Goal: Task Accomplishment & Management: Use online tool/utility

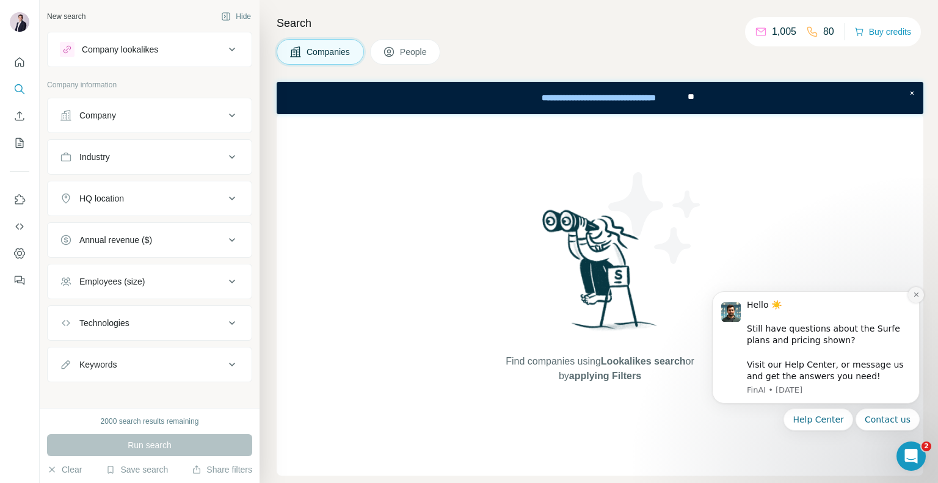
click at [914, 297] on icon "Dismiss notification" at bounding box center [915, 294] width 7 height 7
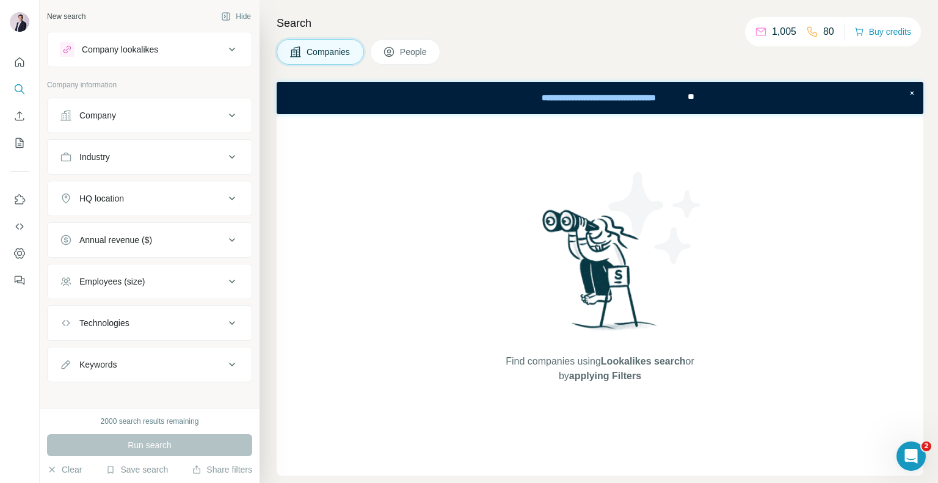
click at [220, 122] on button "Company" at bounding box center [150, 115] width 204 height 29
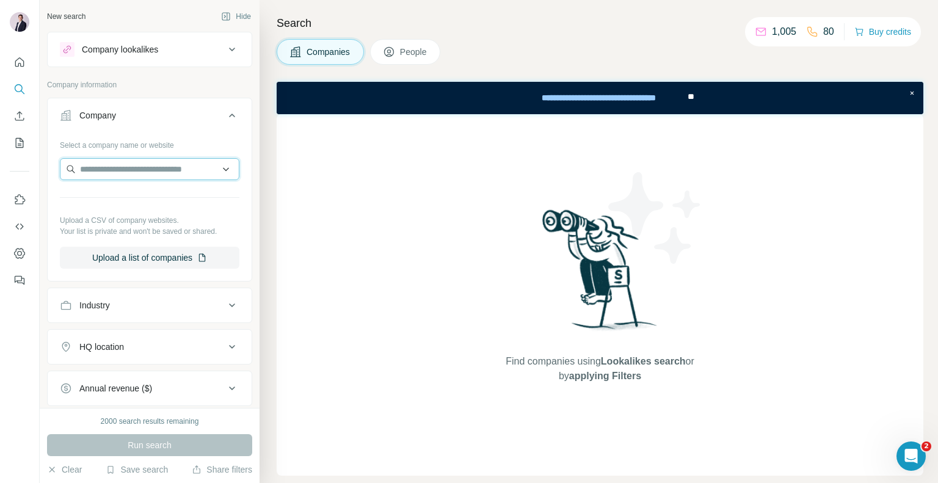
click at [112, 166] on input "text" at bounding box center [149, 169] width 179 height 22
paste input "**********"
click at [211, 174] on input "**********" at bounding box center [145, 169] width 170 height 22
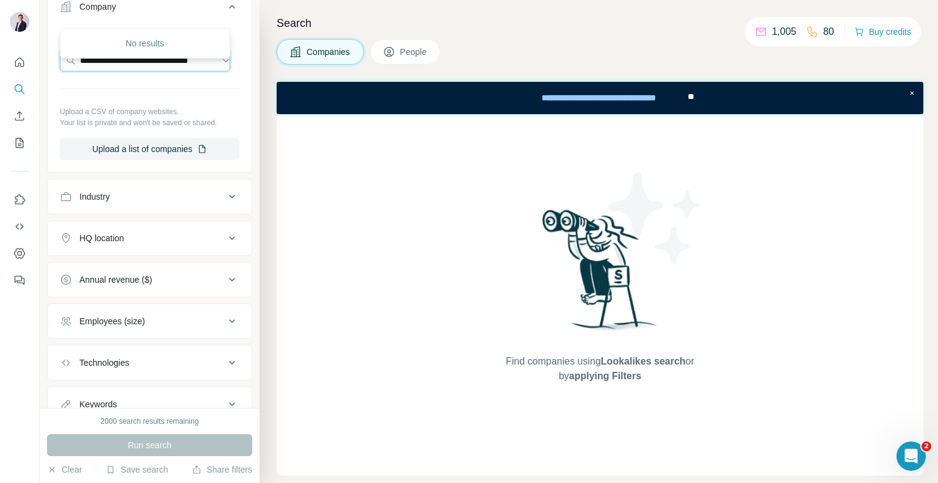
scroll to position [154, 0]
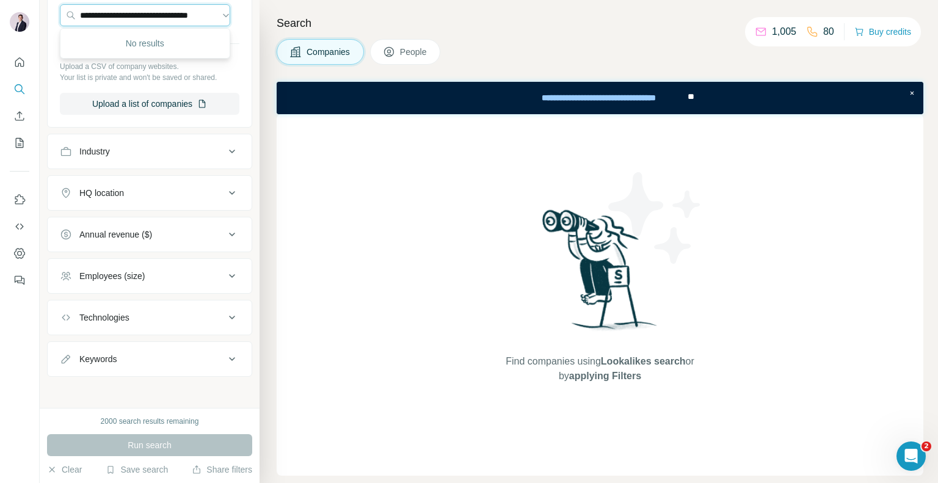
type input "**********"
click at [45, 134] on div "New search Hide Company lookalikes Company information Company Select a company…" at bounding box center [150, 204] width 220 height 408
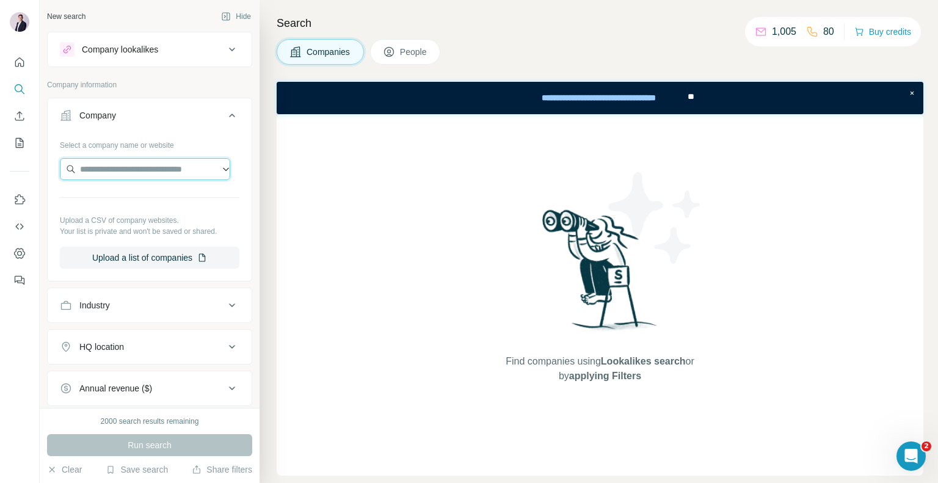
click at [165, 172] on input "text" at bounding box center [145, 169] width 170 height 22
paste input "**********"
type input "**********"
drag, startPoint x: 165, startPoint y: 172, endPoint x: 42, endPoint y: 175, distance: 123.3
click at [42, 175] on div "**********" at bounding box center [150, 204] width 220 height 408
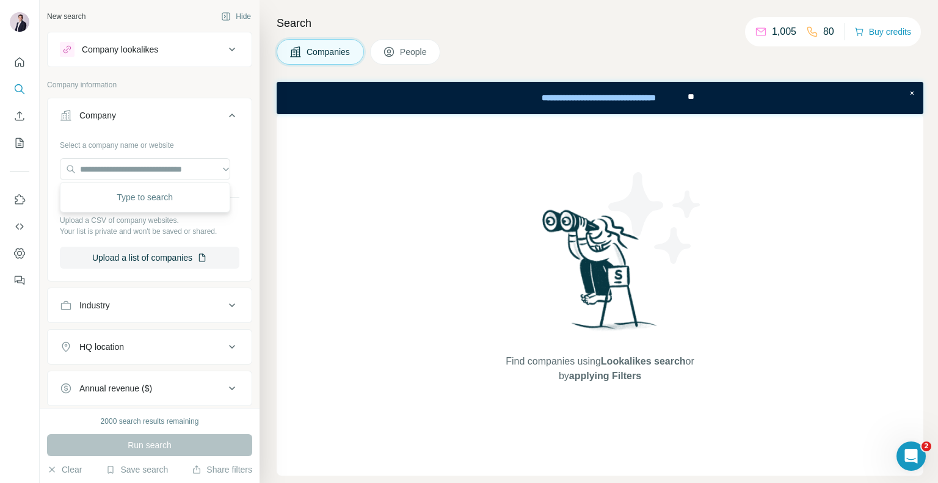
click at [415, 53] on span "People" at bounding box center [414, 52] width 28 height 12
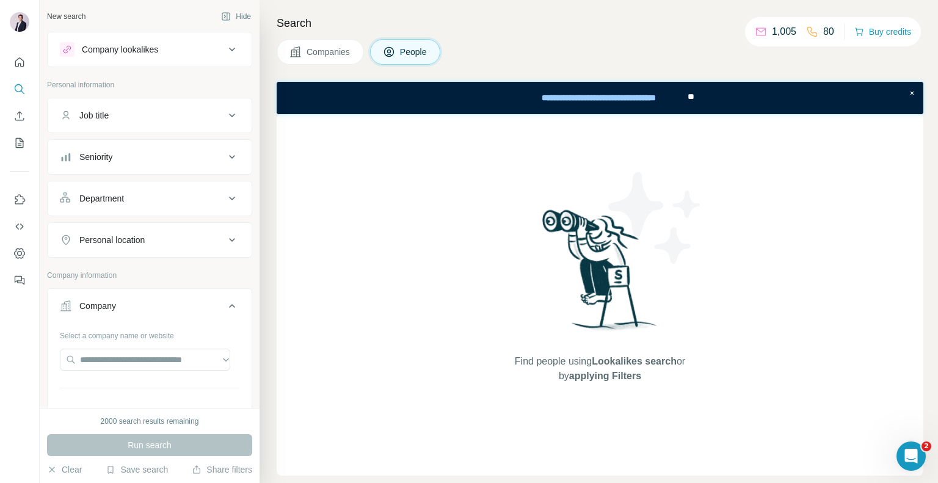
click at [334, 44] on button "Companies" at bounding box center [319, 52] width 87 height 26
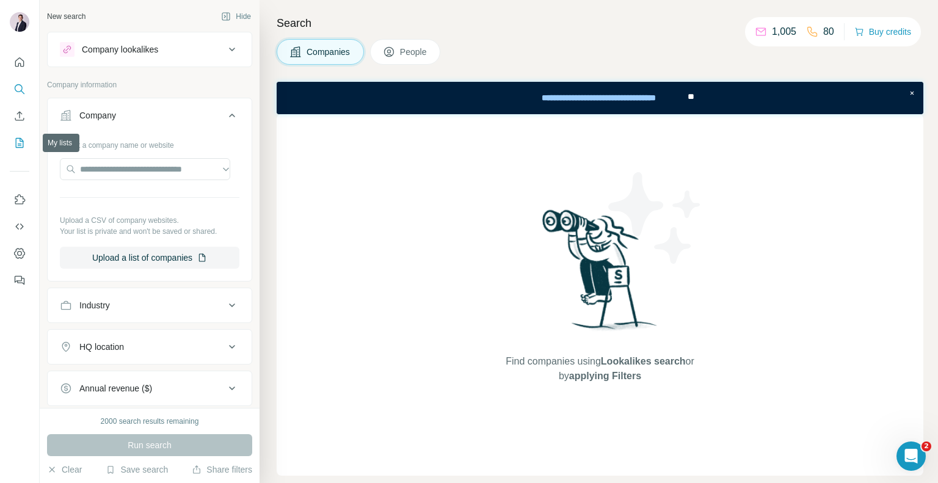
click at [21, 151] on button "My lists" at bounding box center [20, 143] width 20 height 22
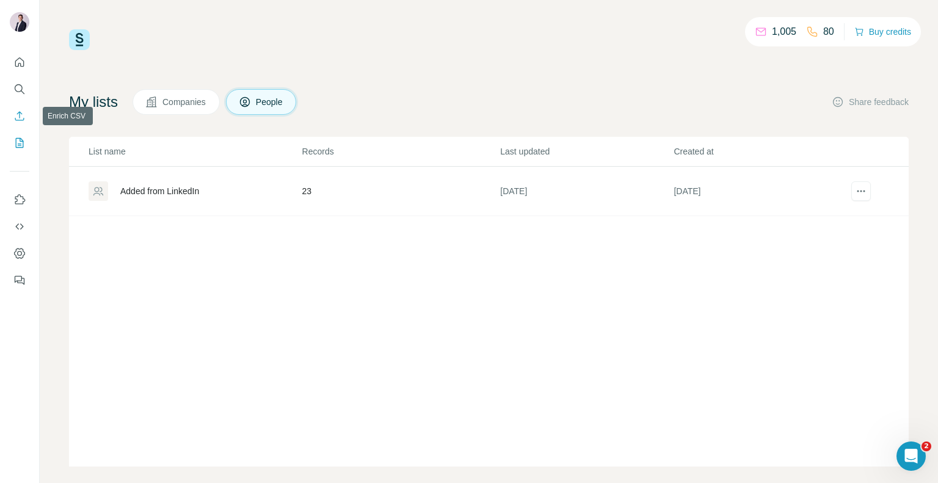
click at [21, 117] on icon "Enrich CSV" at bounding box center [19, 116] width 12 height 12
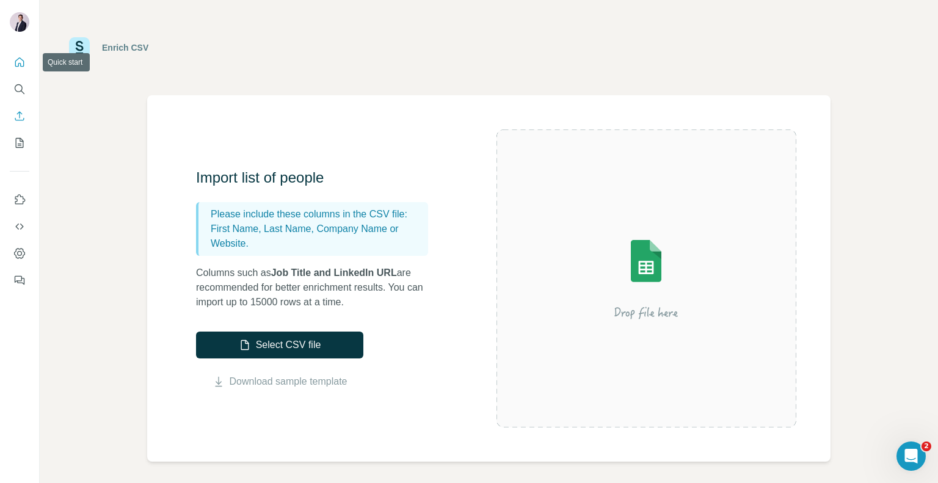
click at [15, 63] on icon "Quick start" at bounding box center [19, 61] width 9 height 9
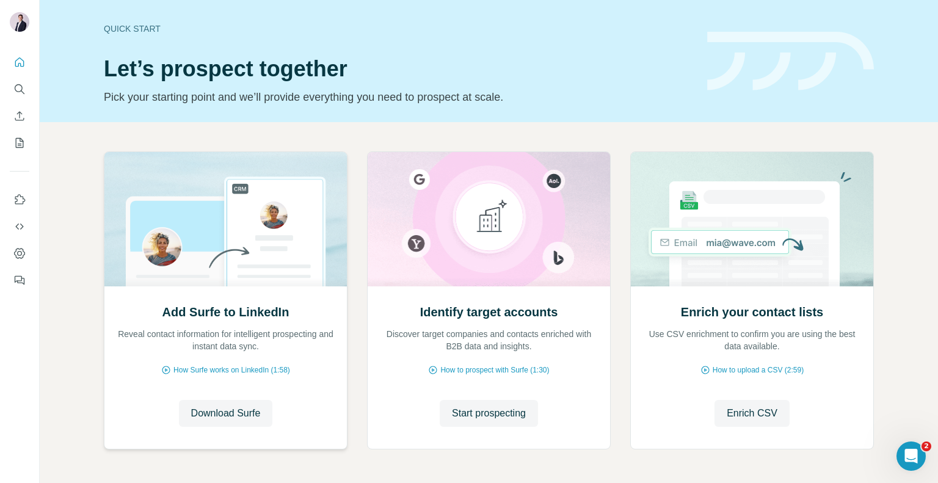
scroll to position [44, 0]
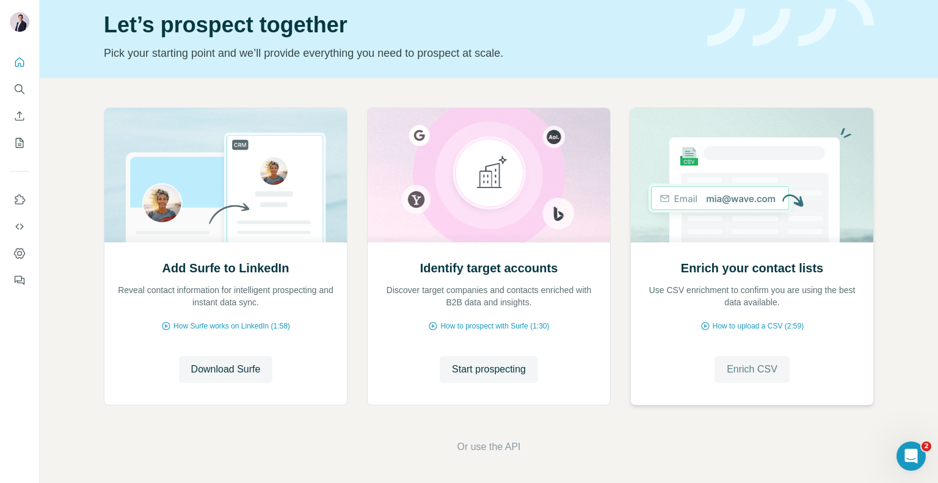
click at [739, 367] on span "Enrich CSV" at bounding box center [751, 369] width 51 height 15
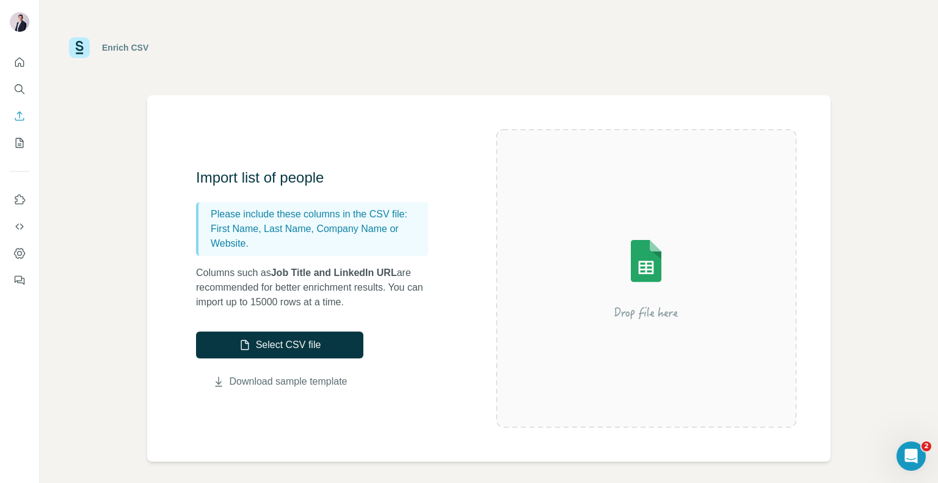
click at [292, 383] on link "Download sample template" at bounding box center [288, 381] width 118 height 15
click at [331, 333] on button "Select CSV file" at bounding box center [279, 344] width 167 height 27
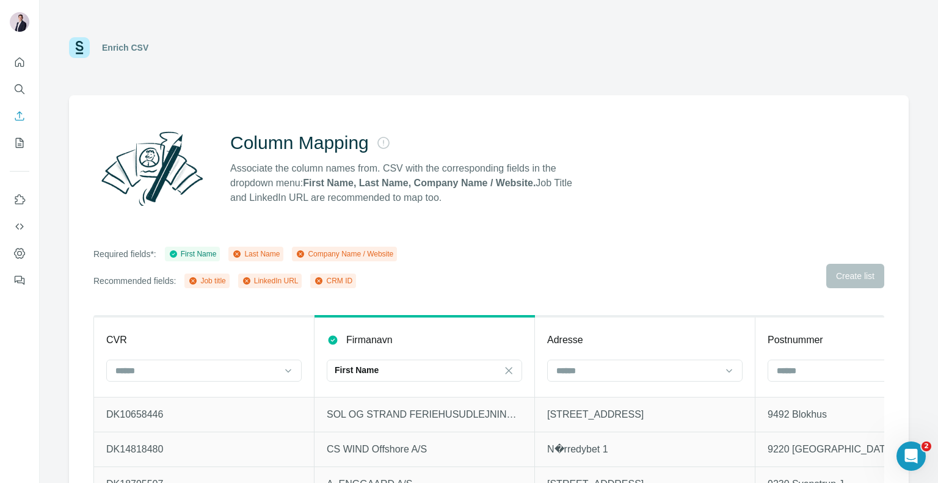
scroll to position [49, 0]
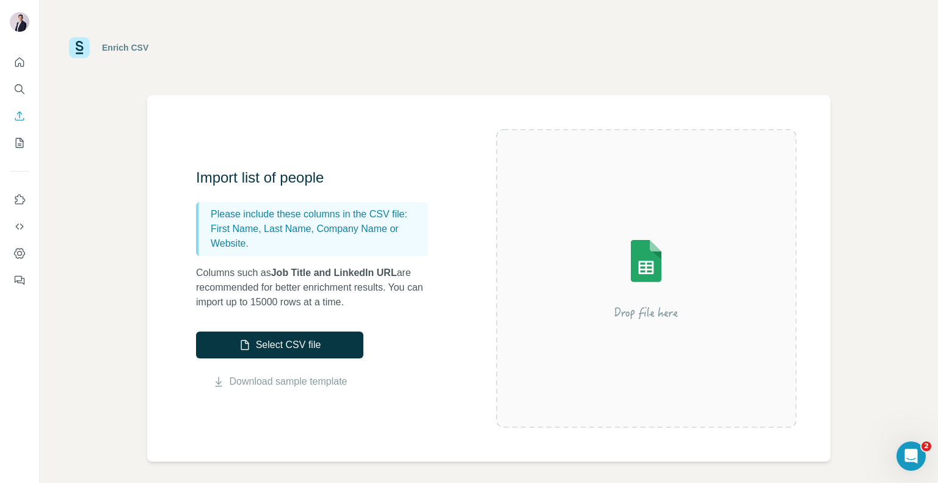
click at [96, 361] on div "Enrich CSV Import list of people Please include these columns in the CSV file: …" at bounding box center [489, 241] width 898 height 483
click at [275, 353] on button "Select CSV file" at bounding box center [279, 344] width 167 height 27
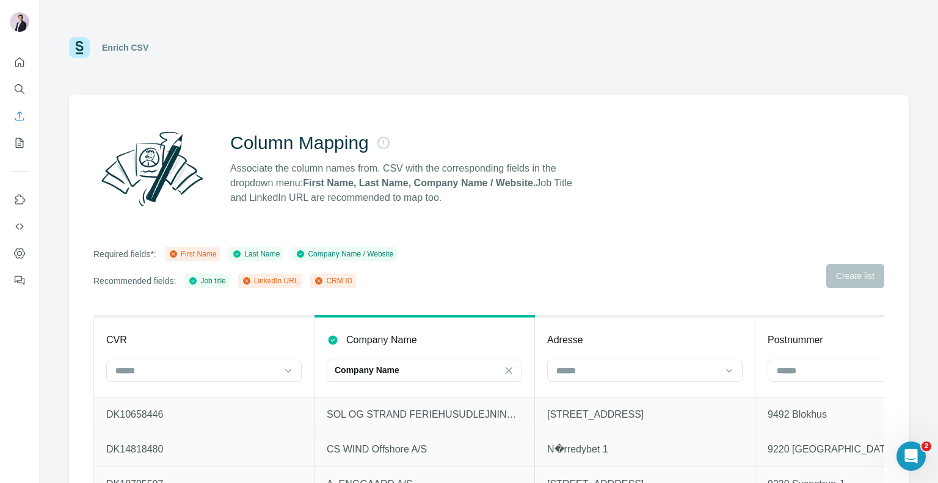
click at [74, 163] on div "Column Mapping Associate the column names from. CSV with the corresponding fiel…" at bounding box center [488, 309] width 839 height 428
click at [83, 46] on img at bounding box center [79, 47] width 21 height 21
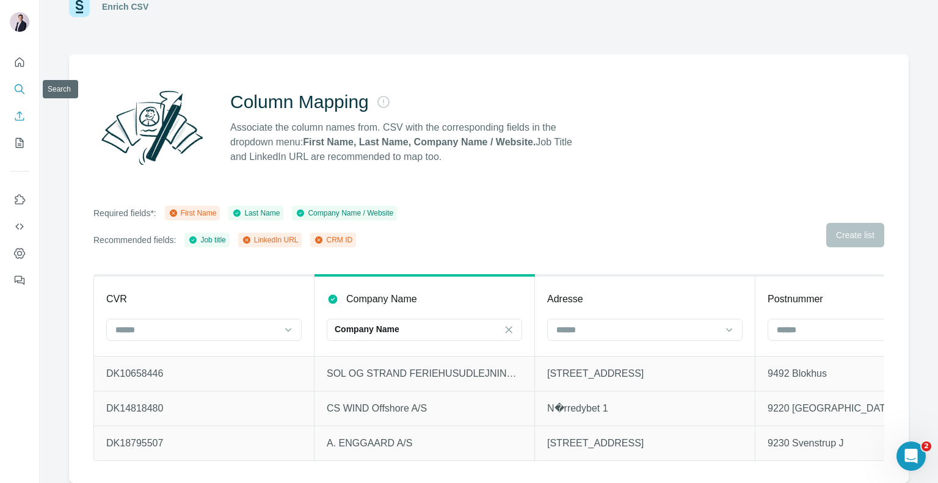
click at [20, 92] on icon "Search" at bounding box center [19, 89] width 12 height 12
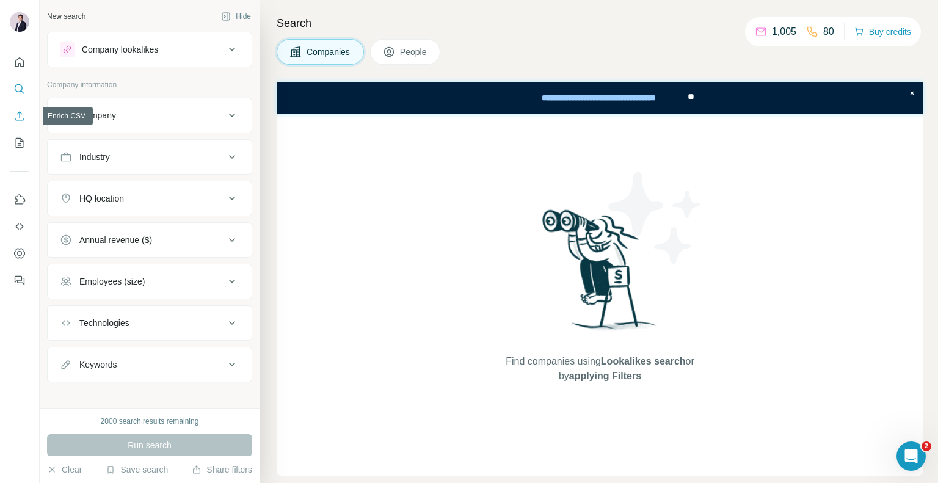
click at [22, 123] on button "Enrich CSV" at bounding box center [20, 116] width 20 height 22
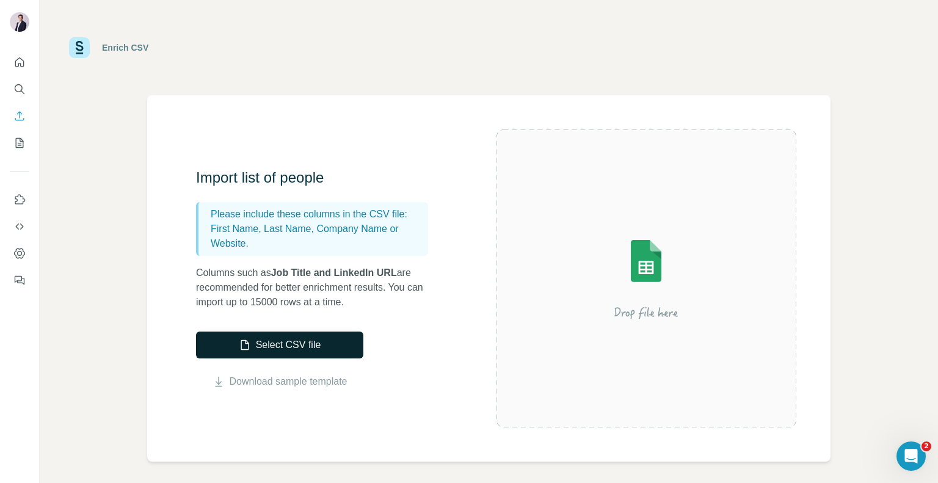
click at [287, 358] on button "Select CSV file" at bounding box center [279, 344] width 167 height 27
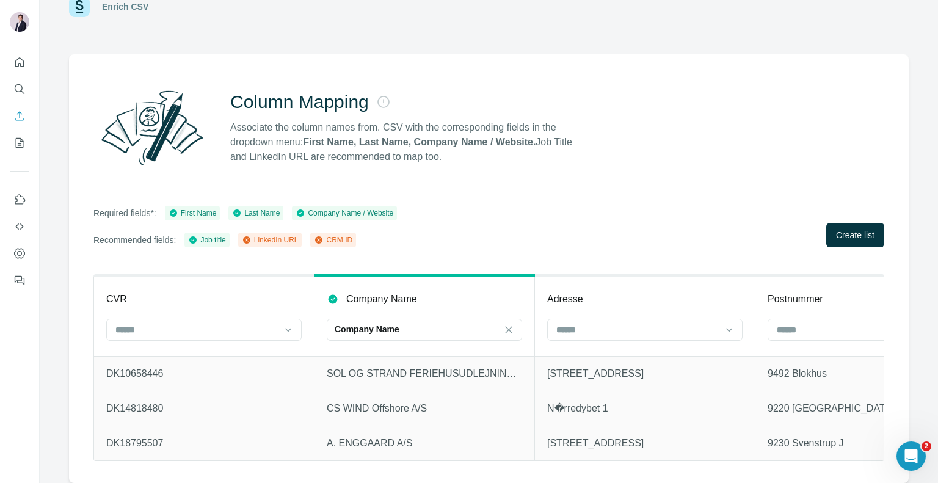
scroll to position [49, 0]
click at [840, 229] on span "Create list" at bounding box center [855, 235] width 38 height 12
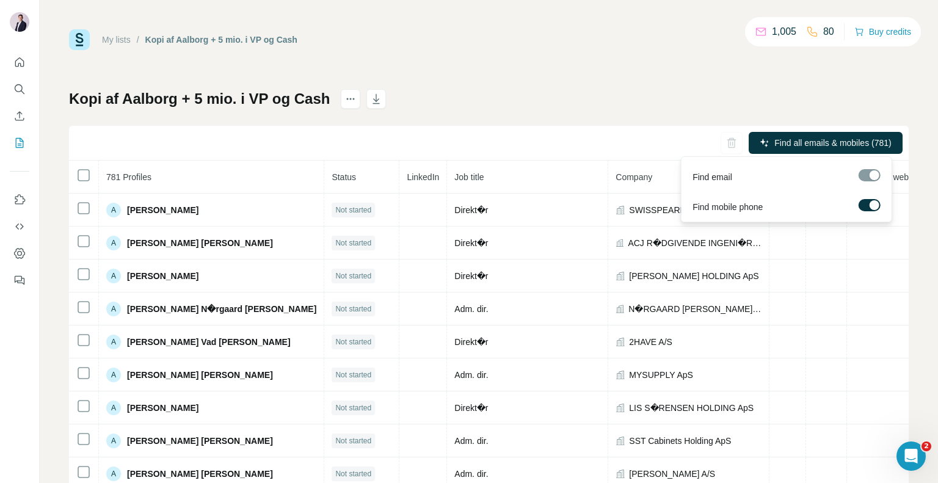
click at [872, 172] on div at bounding box center [869, 175] width 22 height 12
click at [840, 133] on button "Find all emails & mobiles (781)" at bounding box center [825, 143] width 154 height 22
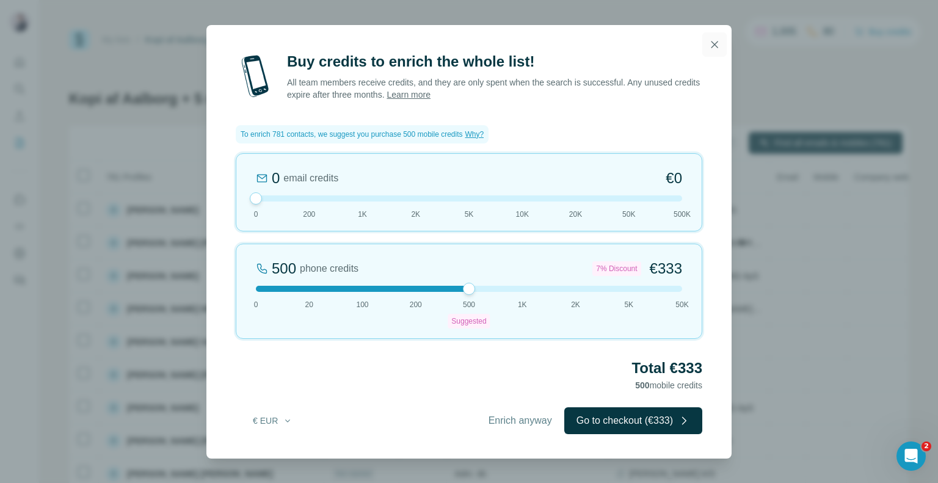
click at [716, 47] on icon "button" at bounding box center [714, 44] width 12 height 12
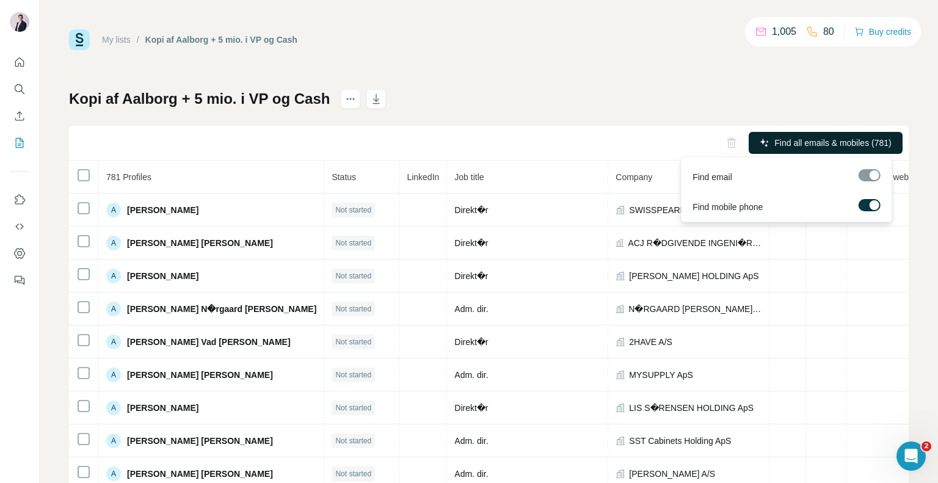
click at [828, 147] on span "Find all emails & mobiles (781)" at bounding box center [832, 143] width 117 height 12
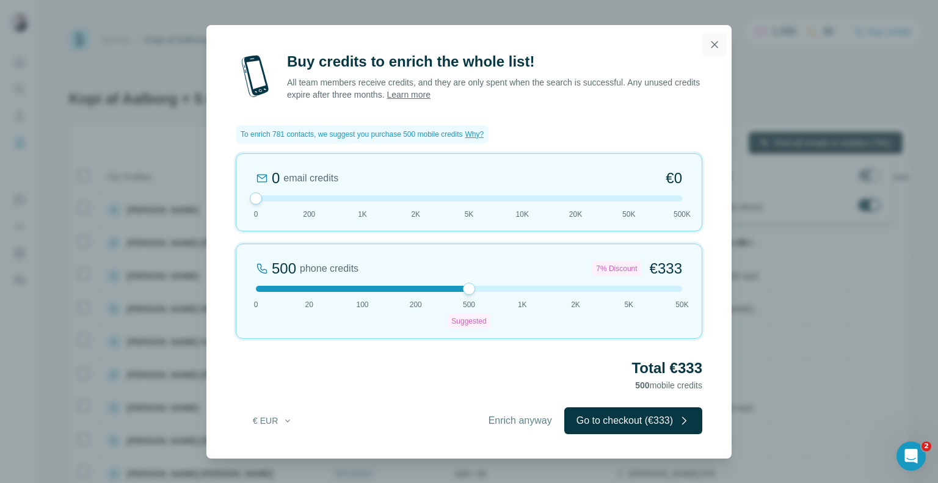
click at [711, 51] on button "button" at bounding box center [714, 44] width 24 height 24
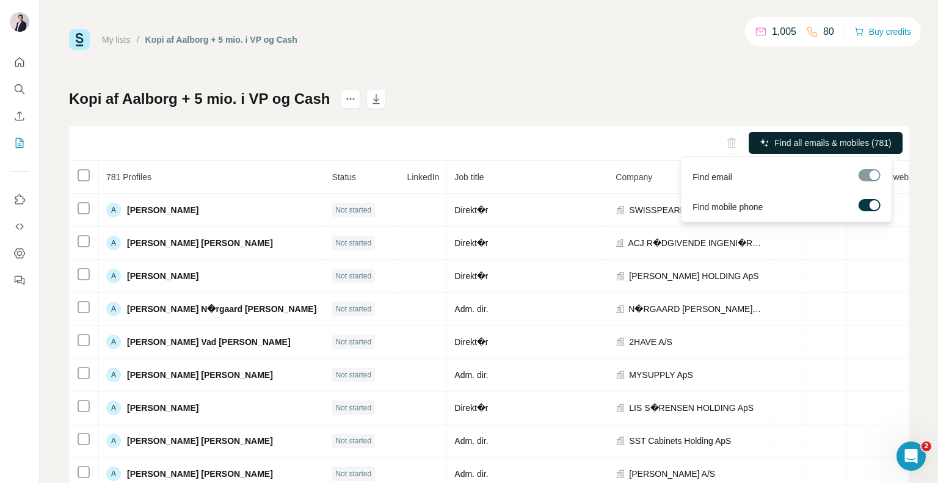
click at [872, 179] on div at bounding box center [869, 175] width 22 height 12
click at [872, 177] on div at bounding box center [869, 175] width 22 height 12
drag, startPoint x: 872, startPoint y: 177, endPoint x: 817, endPoint y: 145, distance: 62.9
drag, startPoint x: 817, startPoint y: 145, endPoint x: 775, endPoint y: 54, distance: 100.5
click at [775, 54] on div "My lists / Kopi af Aalborg + 5 mio. i VP og Cash 1,005 80 Buy credits Kopi af A…" at bounding box center [488, 255] width 839 height 453
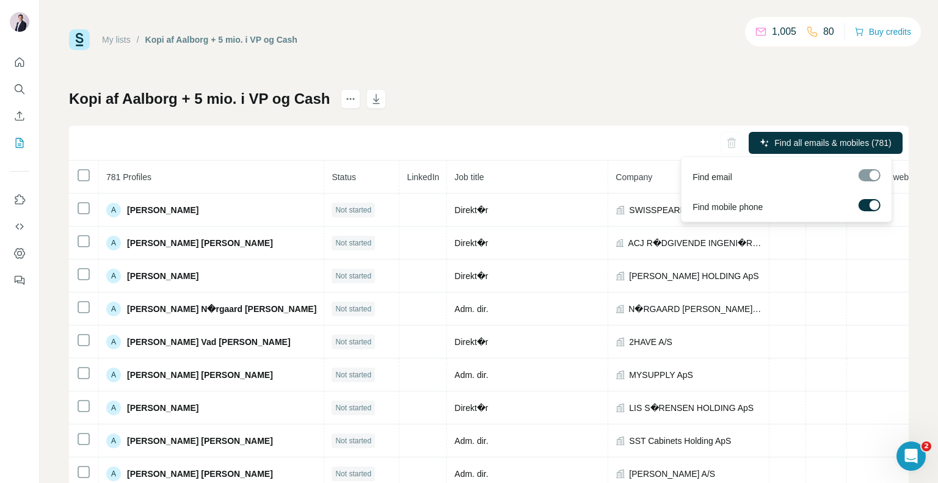
click at [867, 172] on div at bounding box center [869, 175] width 22 height 12
click at [872, 174] on div at bounding box center [869, 175] width 22 height 12
drag, startPoint x: 872, startPoint y: 174, endPoint x: 820, endPoint y: 186, distance: 53.2
click at [820, 186] on div "Find email" at bounding box center [786, 174] width 205 height 30
click at [802, 139] on span "Find all emails & mobiles (781)" at bounding box center [832, 143] width 117 height 12
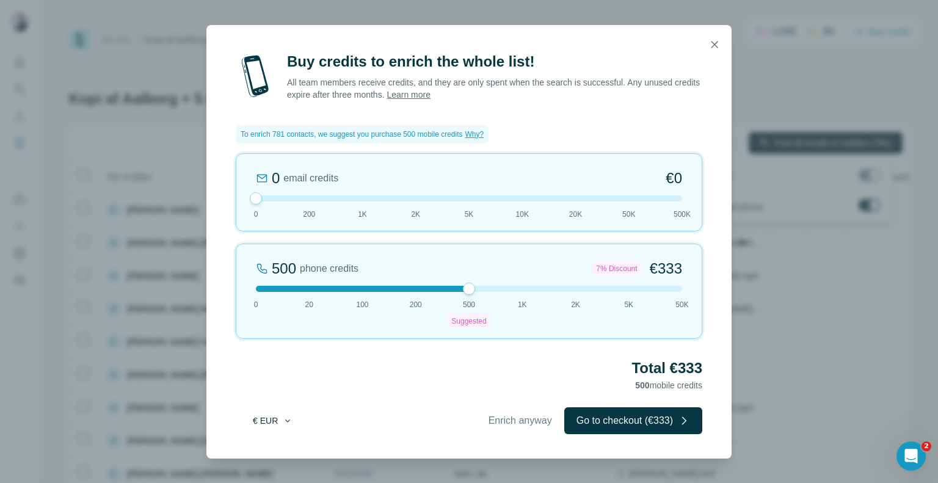
click at [287, 421] on icon "button" at bounding box center [287, 420] width 5 height 2
click at [609, 264] on div "7% Discount" at bounding box center [616, 268] width 48 height 15
click at [464, 197] on div at bounding box center [469, 198] width 426 height 6
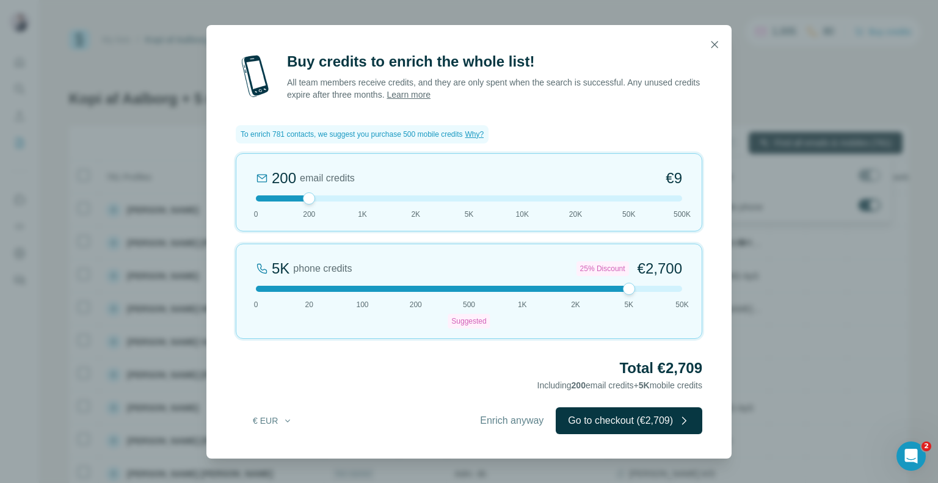
drag, startPoint x: 474, startPoint y: 200, endPoint x: 313, endPoint y: 204, distance: 161.2
click at [313, 204] on div "200 email credits €9 0 200 1K 2K 5K 10K 20K 50K 500K" at bounding box center [469, 192] width 466 height 78
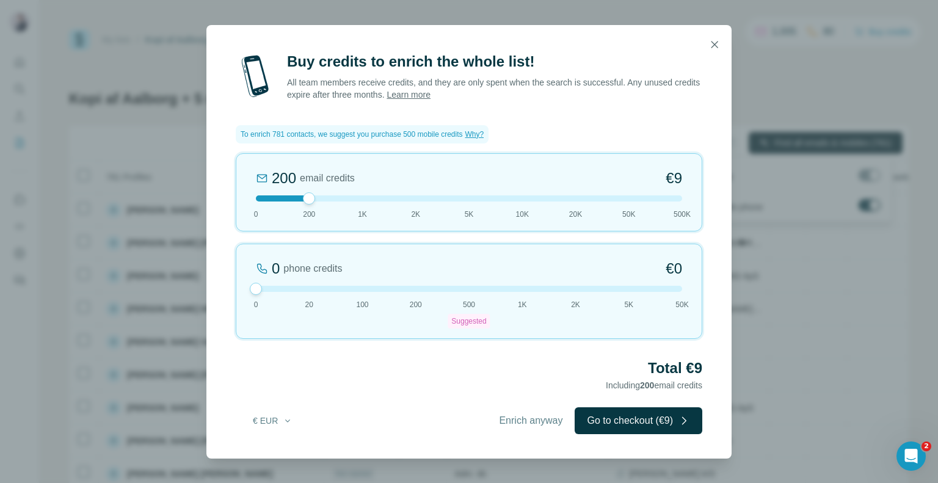
drag, startPoint x: 629, startPoint y: 283, endPoint x: 240, endPoint y: 378, distance: 400.4
click at [240, 378] on div "Buy credits to enrich the whole list! All team members receive credits, and the…" at bounding box center [468, 255] width 525 height 406
click at [718, 46] on icon "button" at bounding box center [714, 44] width 12 height 12
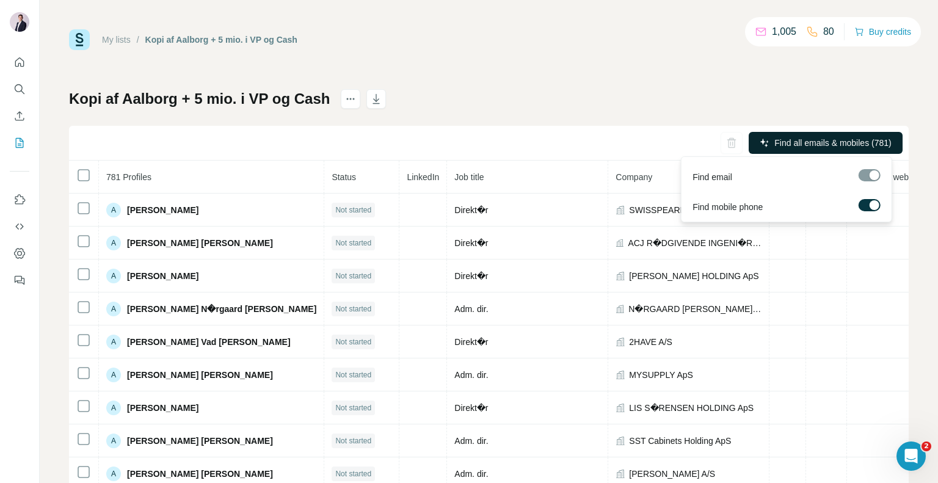
click at [786, 29] on p "1,005" at bounding box center [783, 31] width 24 height 15
drag, startPoint x: 786, startPoint y: 29, endPoint x: 740, endPoint y: 33, distance: 45.4
click at [740, 33] on div "My lists / Kopi af Aalborg + 5 mio. i VP og Cash 1,005 80 Buy credits" at bounding box center [488, 39] width 839 height 21
click at [660, 57] on div "My lists / Kopi af Aalborg + 5 mio. i VP og Cash 1,005 80 Buy credits Kopi af A…" at bounding box center [488, 255] width 839 height 453
click at [872, 205] on div at bounding box center [874, 205] width 10 height 10
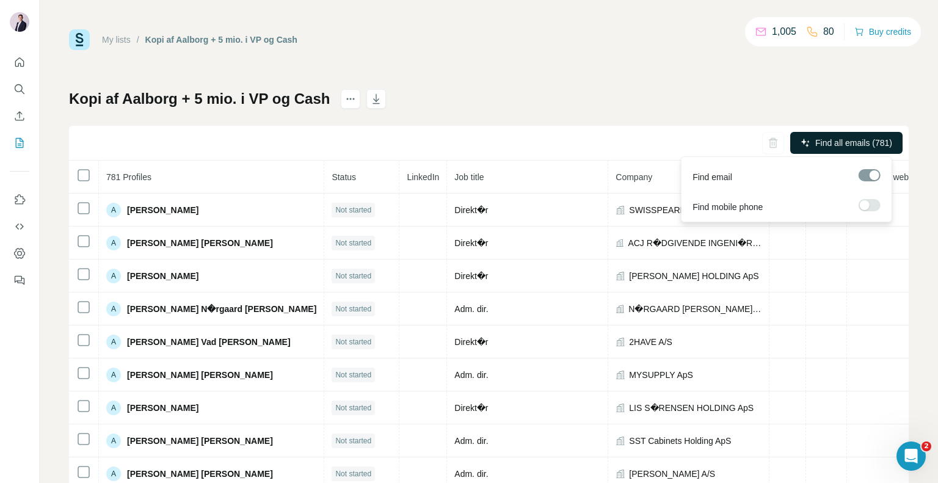
click at [847, 142] on span "Find all emails (781)" at bounding box center [853, 143] width 77 height 12
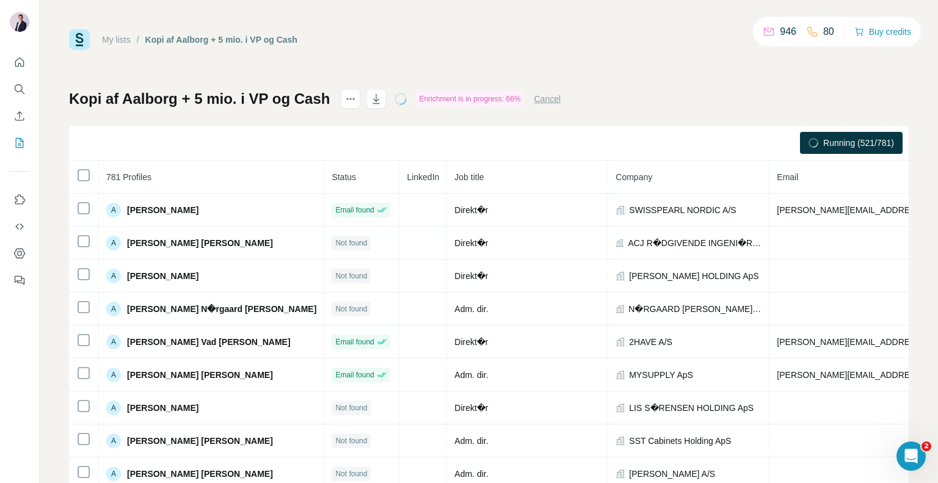
click at [629, 100] on div "Kopi af Aalborg + 5 mio. i VP og Cash Enrichment is in progress: 66% Cancel Run…" at bounding box center [488, 286] width 839 height 394
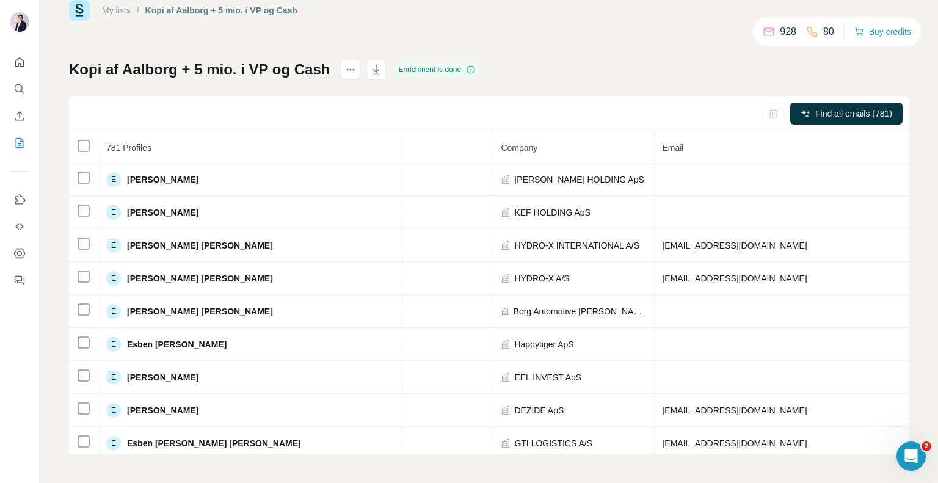
scroll to position [4365, 214]
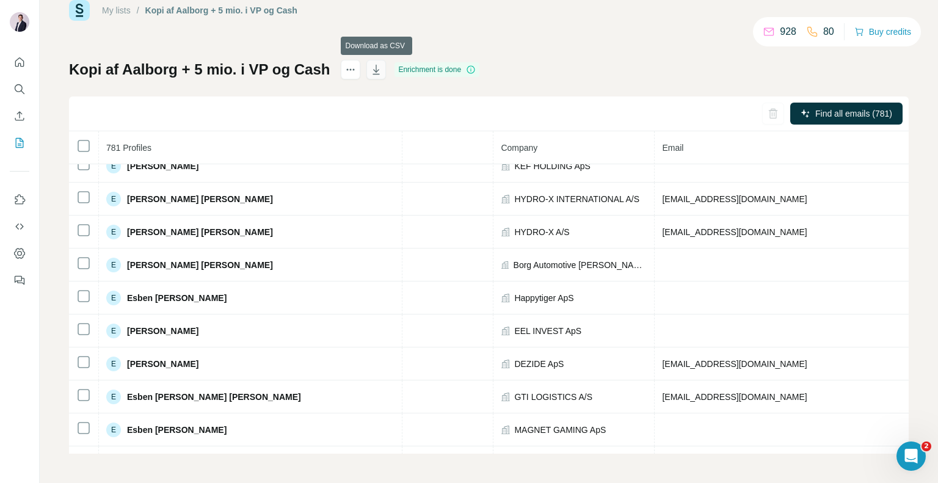
click at [375, 73] on icon "button" at bounding box center [376, 69] width 12 height 12
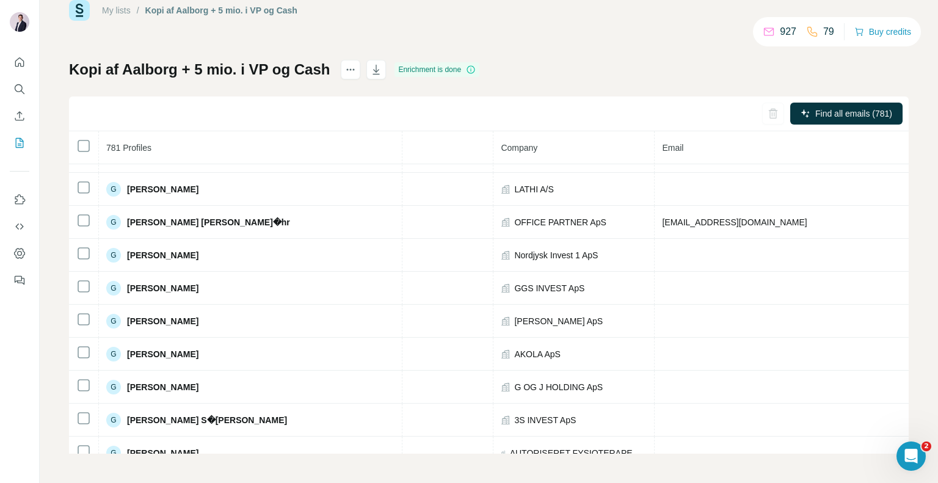
scroll to position [5473, 214]
